Goal: Task Accomplishment & Management: Use online tool/utility

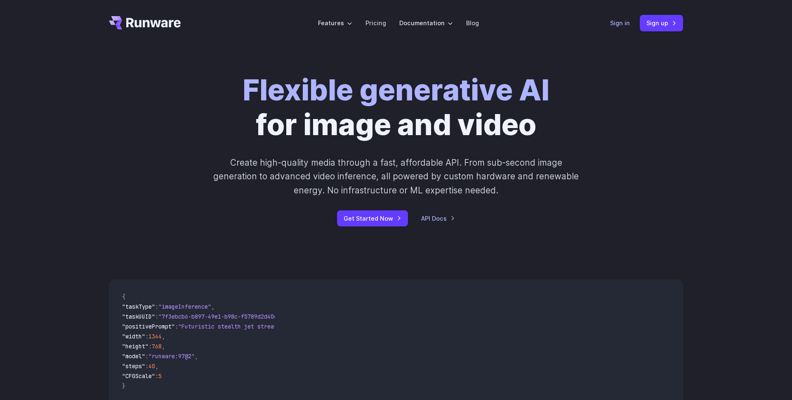
click at [619, 24] on link "Sign in" at bounding box center [620, 22] width 20 height 9
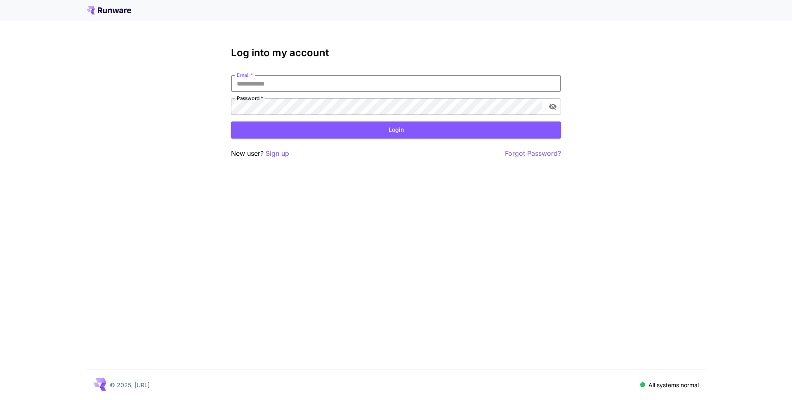
click at [272, 80] on input "Email   *" at bounding box center [396, 83] width 330 height 17
type input "**********"
click at [424, 127] on button "Login" at bounding box center [396, 129] width 330 height 17
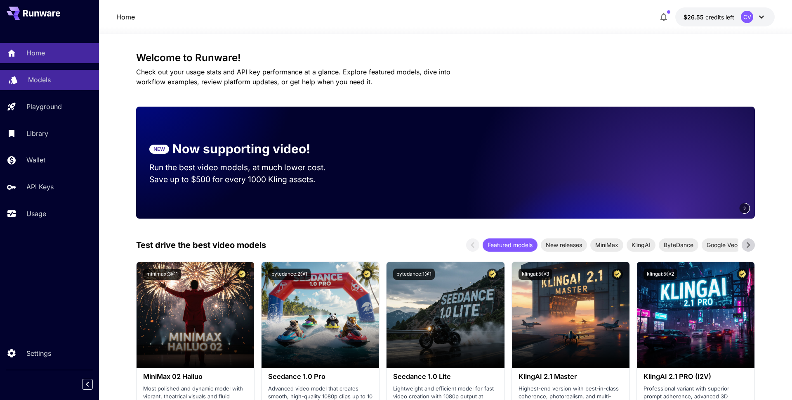
click at [38, 81] on p "Models" at bounding box center [39, 80] width 23 height 10
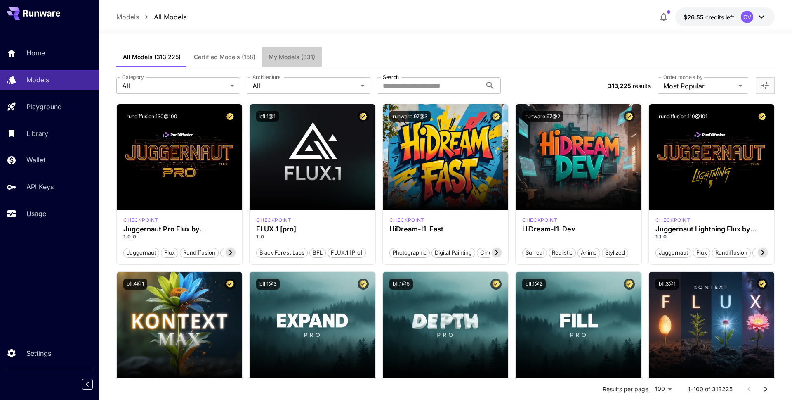
click at [289, 56] on span "My Models (831)" at bounding box center [292, 56] width 47 height 7
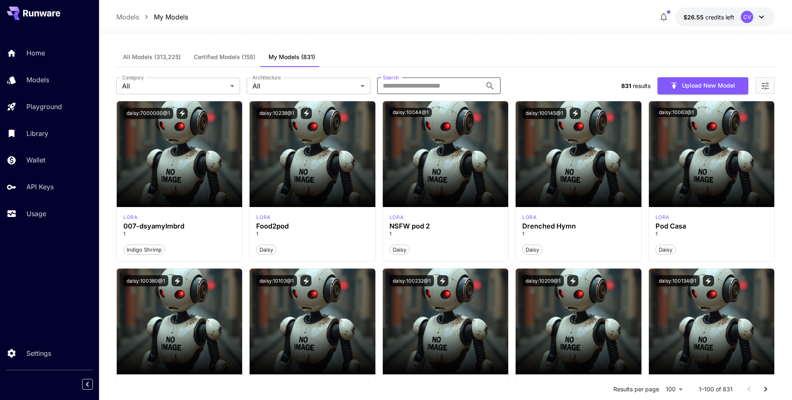
click at [418, 82] on input "Search" at bounding box center [429, 86] width 105 height 17
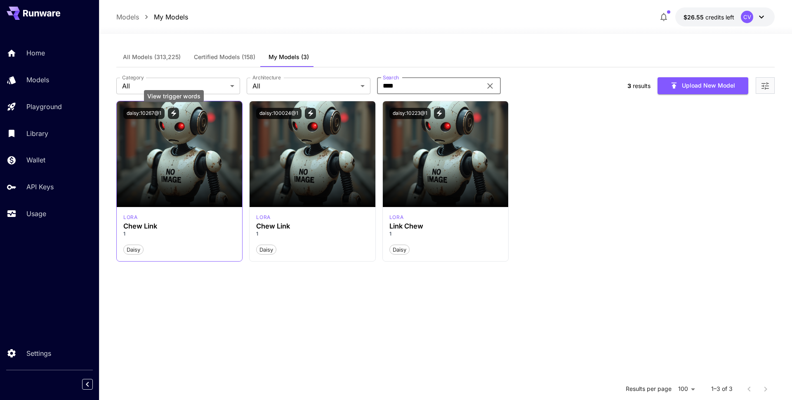
type input "****"
click at [174, 113] on icon "View trigger words" at bounding box center [173, 113] width 5 height 6
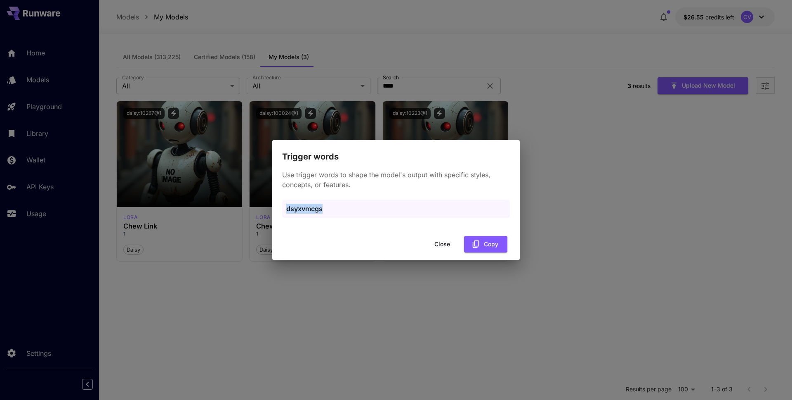
drag, startPoint x: 333, startPoint y: 209, endPoint x: 288, endPoint y: 209, distance: 45.0
click at [288, 209] on p "dsyxvmcgs" at bounding box center [396, 208] width 220 height 10
click at [490, 248] on button "Copy" at bounding box center [485, 244] width 43 height 17
